Goal: Book appointment/travel/reservation

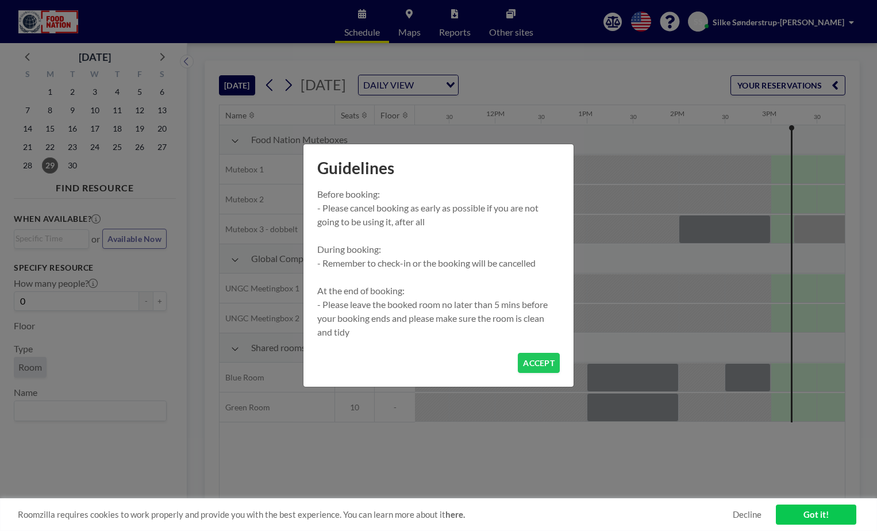
scroll to position [0, 1333]
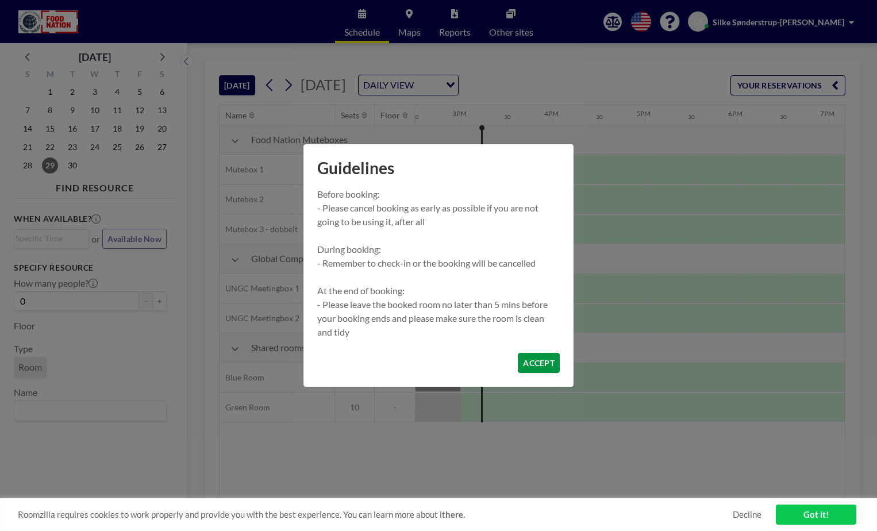
click at [543, 359] on button "ACCEPT" at bounding box center [539, 363] width 42 height 20
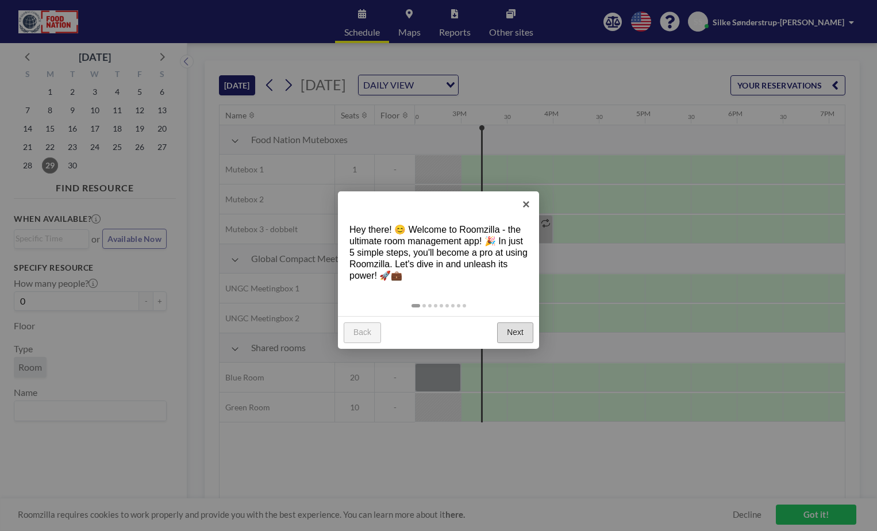
click at [515, 333] on link "Next" at bounding box center [515, 332] width 36 height 21
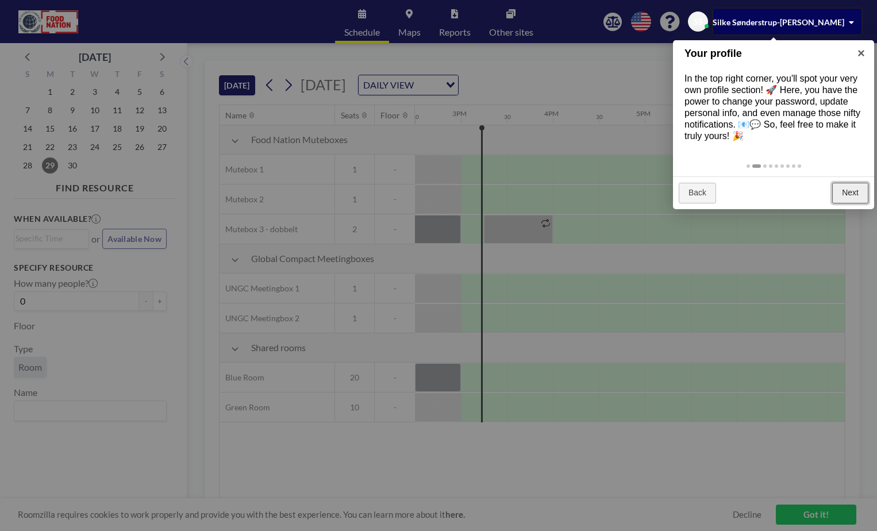
click at [852, 193] on link "Next" at bounding box center [850, 193] width 36 height 21
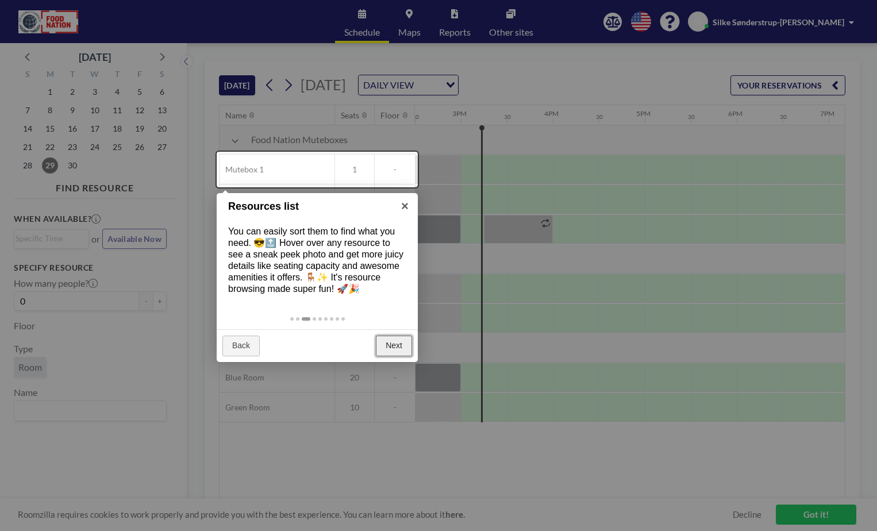
drag, startPoint x: 405, startPoint y: 339, endPoint x: 408, endPoint y: 331, distance: 8.7
click at [408, 332] on div "Back Next" at bounding box center [317, 345] width 201 height 33
click at [396, 340] on link "Next" at bounding box center [394, 345] width 36 height 21
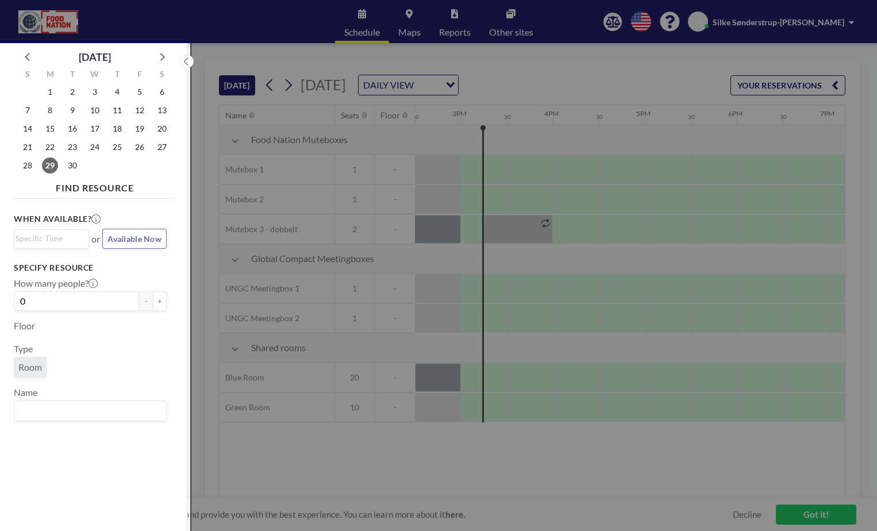
scroll to position [3, 0]
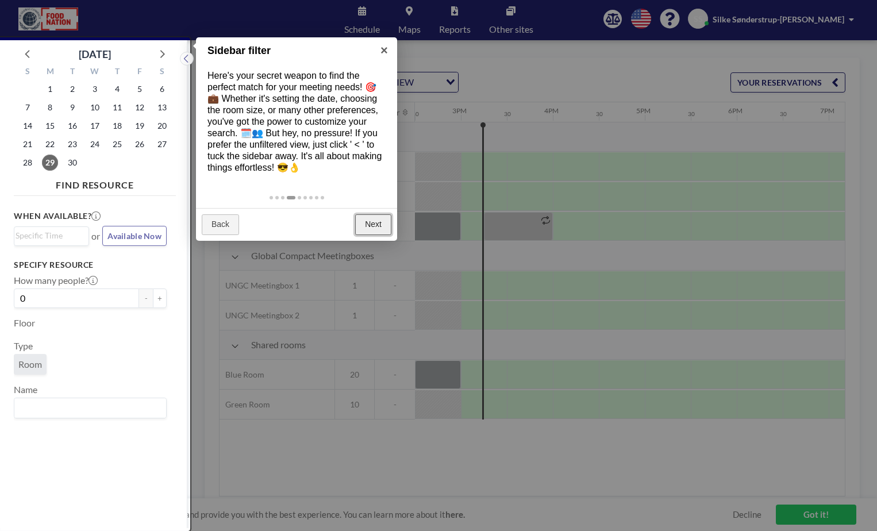
click at [376, 229] on link "Next" at bounding box center [373, 224] width 36 height 21
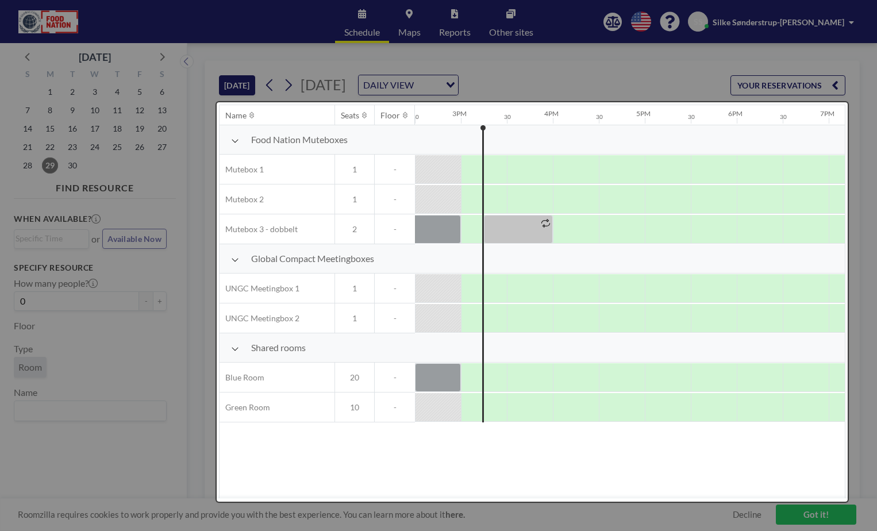
scroll to position [0, 0]
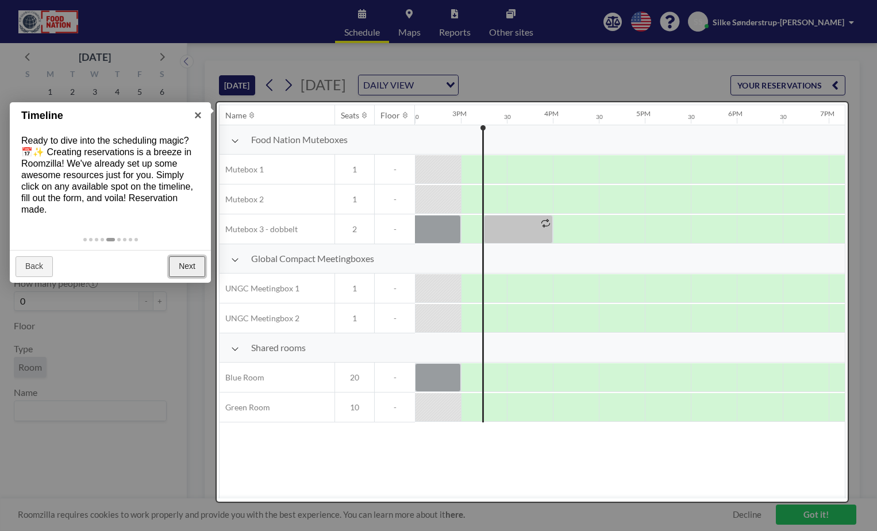
click at [189, 264] on link "Next" at bounding box center [187, 266] width 36 height 21
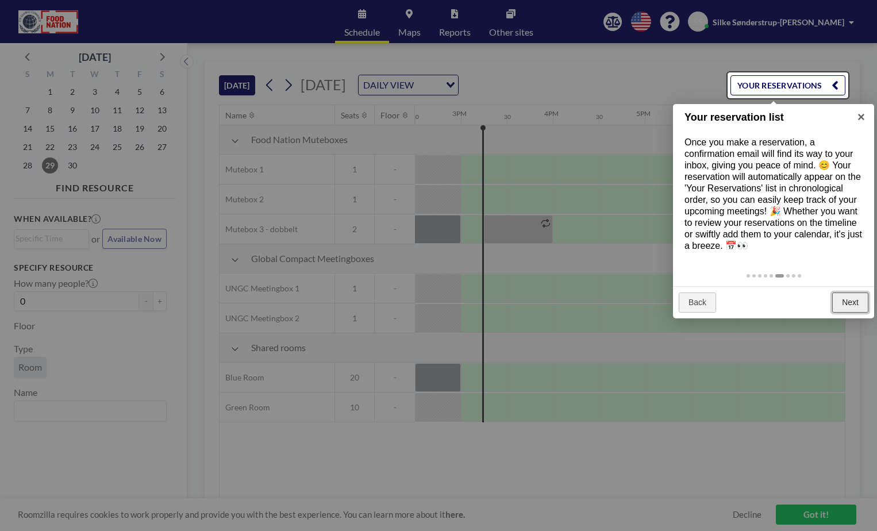
click at [854, 299] on link "Next" at bounding box center [850, 302] width 36 height 21
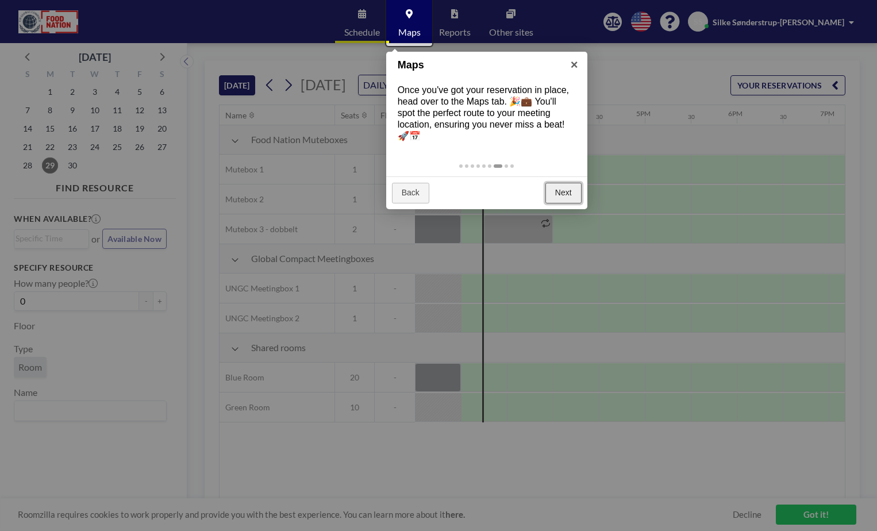
click at [559, 190] on link "Next" at bounding box center [563, 193] width 36 height 21
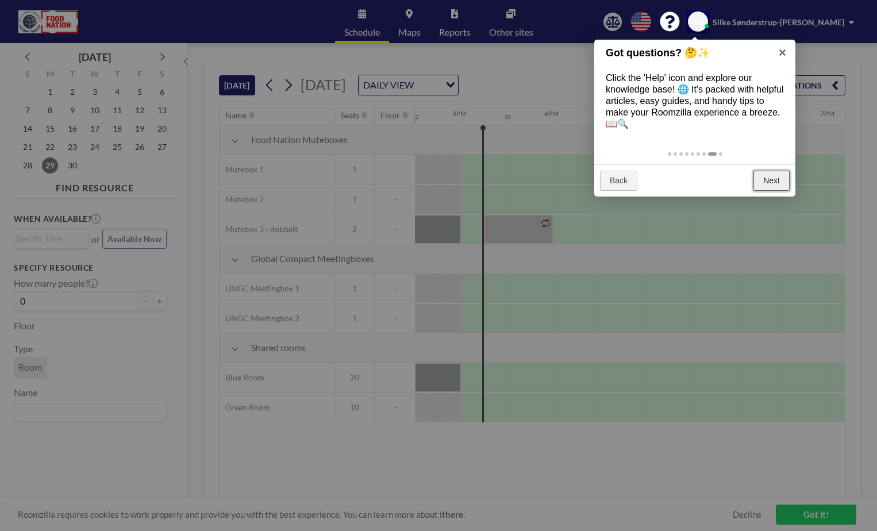
click at [762, 185] on link "Next" at bounding box center [771, 181] width 36 height 21
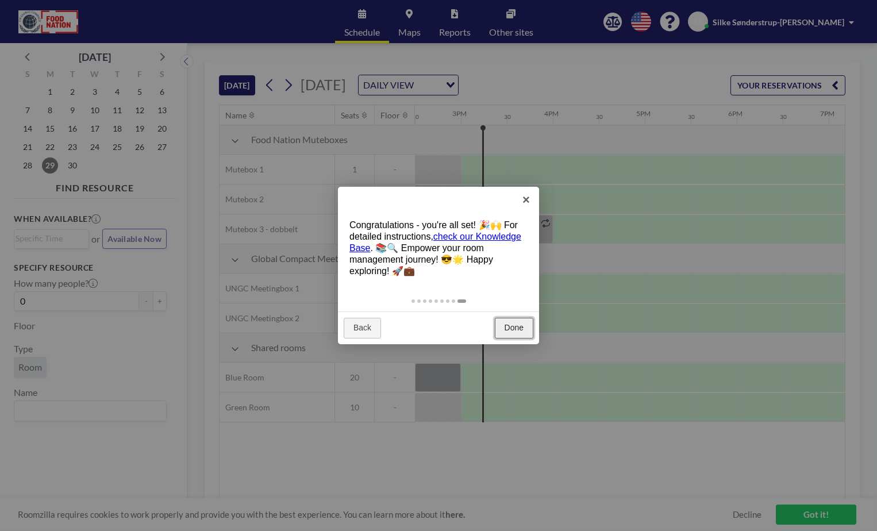
click at [518, 324] on link "Done" at bounding box center [514, 328] width 38 height 21
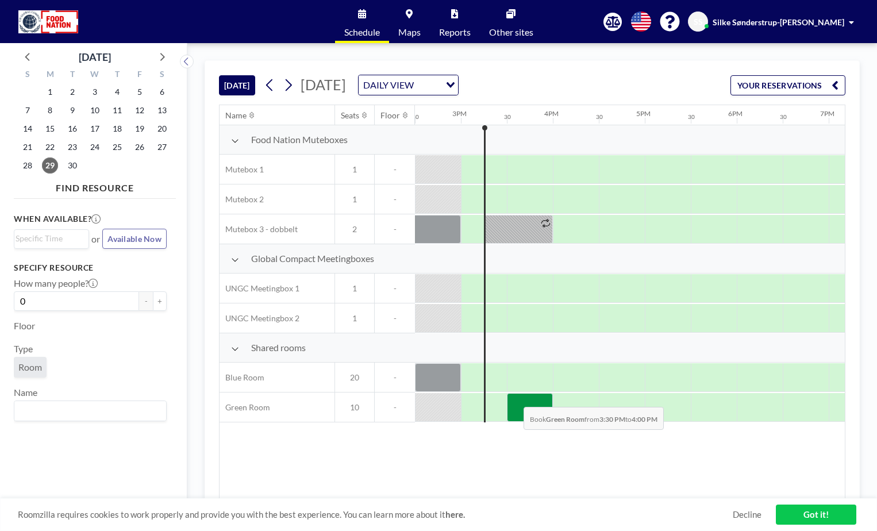
click at [514, 398] on div at bounding box center [530, 407] width 46 height 29
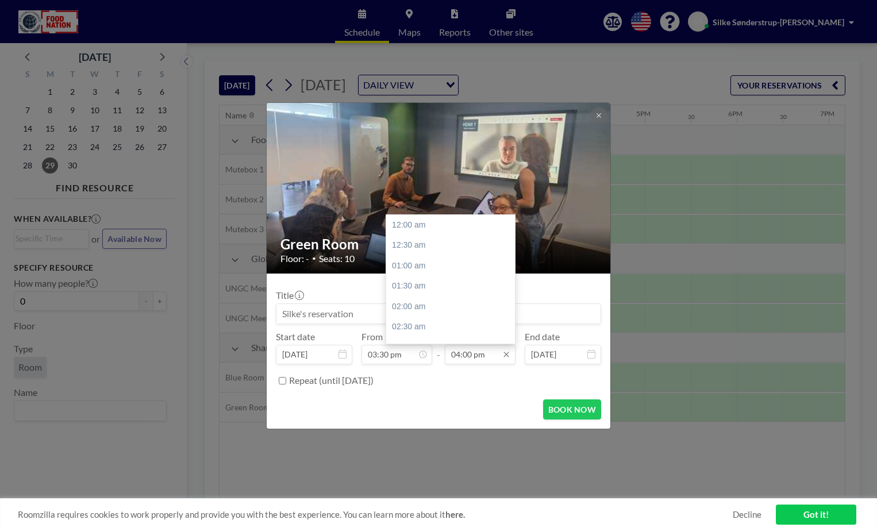
scroll to position [654, 0]
click at [468, 354] on input "04:00 pm" at bounding box center [480, 355] width 71 height 20
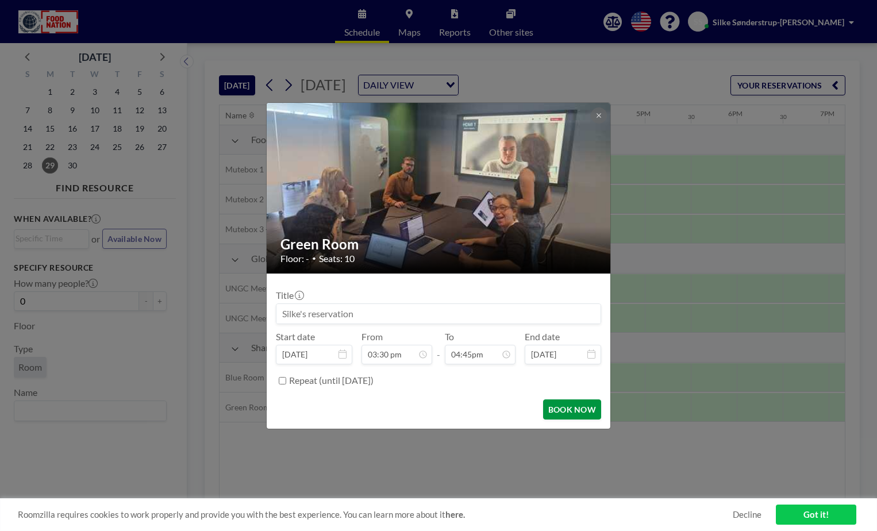
type input "04:00 pm"
click at [561, 408] on button "BOOK NOW" at bounding box center [572, 409] width 58 height 20
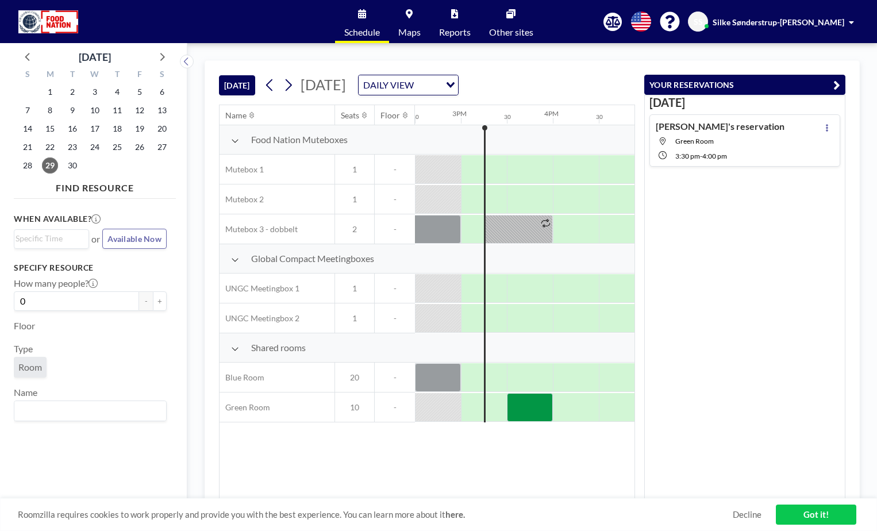
click at [810, 514] on link "Got it!" at bounding box center [815, 514] width 80 height 20
